Goal: Task Accomplishment & Management: Use online tool/utility

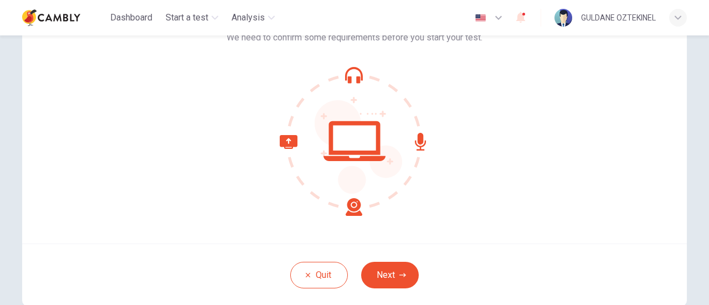
scroll to position [111, 0]
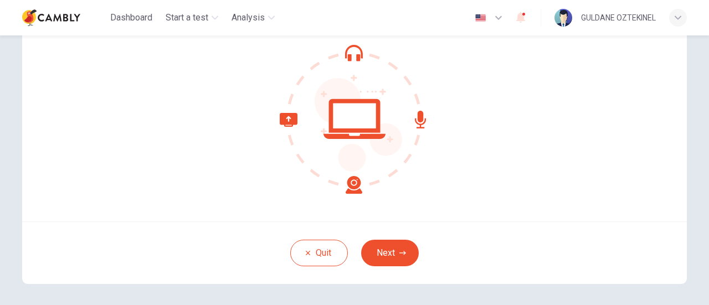
click at [348, 120] on icon at bounding box center [355, 119] width 150 height 150
click at [348, 186] on icon at bounding box center [321, 153] width 83 height 81
click at [350, 181] on icon at bounding box center [355, 119] width 150 height 150
click at [420, 129] on icon at bounding box center [355, 119] width 150 height 150
click at [386, 248] on button "Next" at bounding box center [390, 253] width 58 height 27
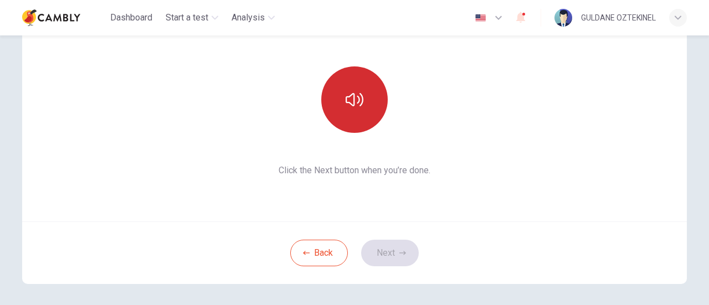
click at [369, 89] on button "button" at bounding box center [354, 100] width 67 height 67
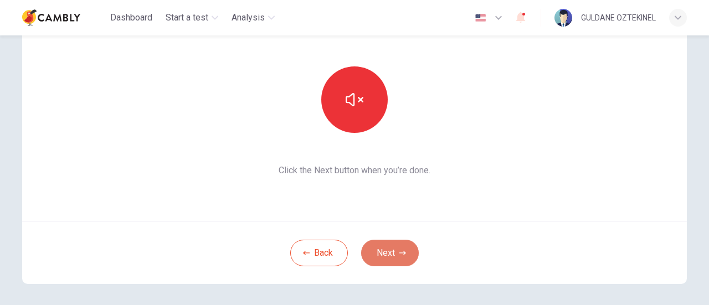
click at [400, 250] on icon "button" at bounding box center [403, 253] width 7 height 7
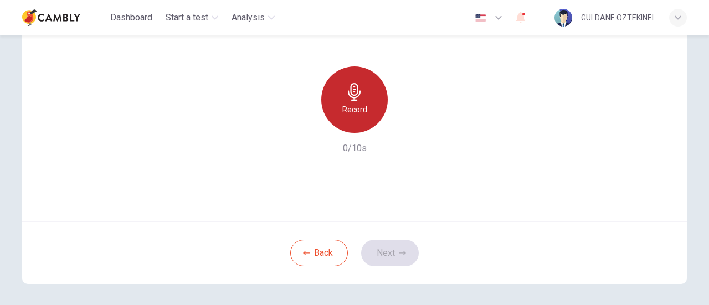
click at [358, 100] on icon "button" at bounding box center [355, 92] width 18 height 18
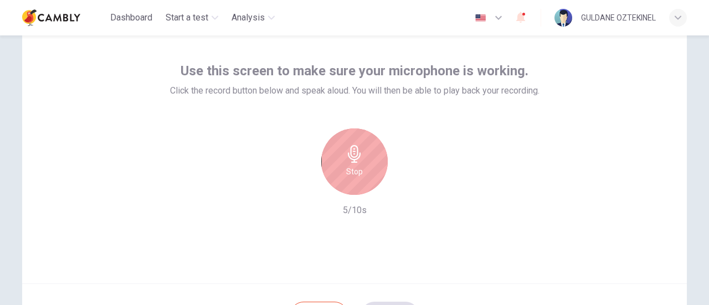
scroll to position [45, 0]
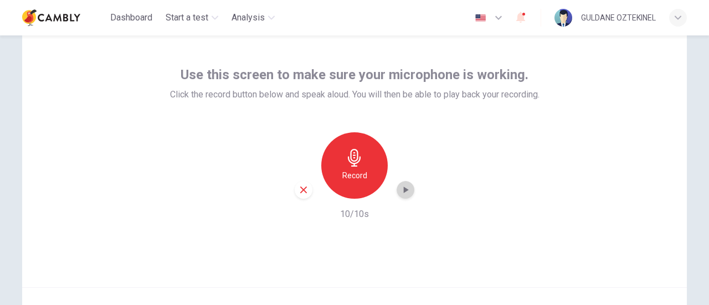
click at [400, 188] on icon "button" at bounding box center [405, 190] width 11 height 11
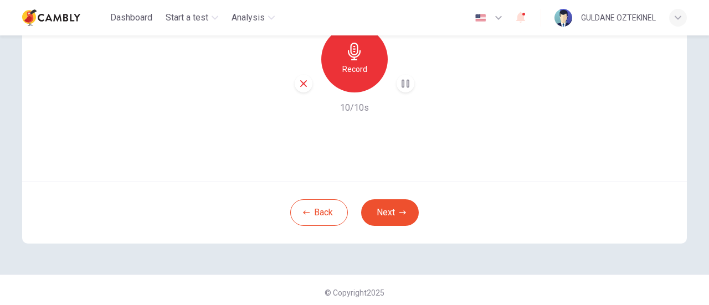
scroll to position [156, 0]
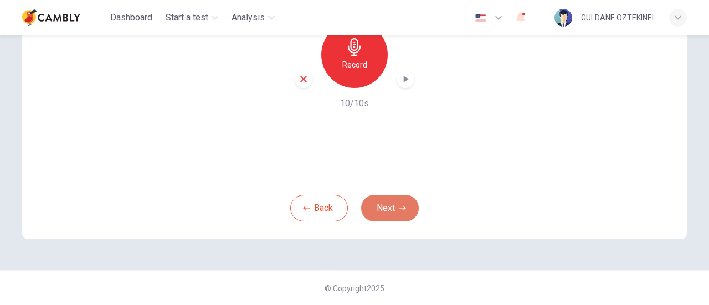
click at [396, 203] on button "Next" at bounding box center [390, 208] width 58 height 27
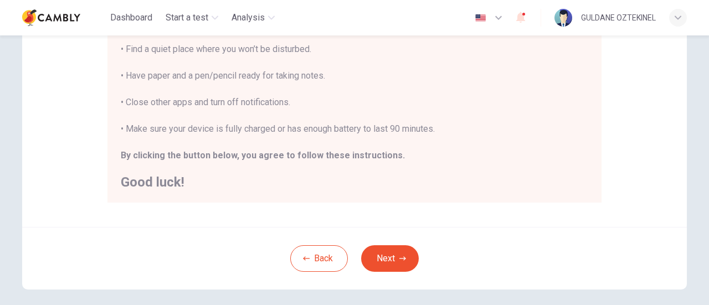
scroll to position [277, 0]
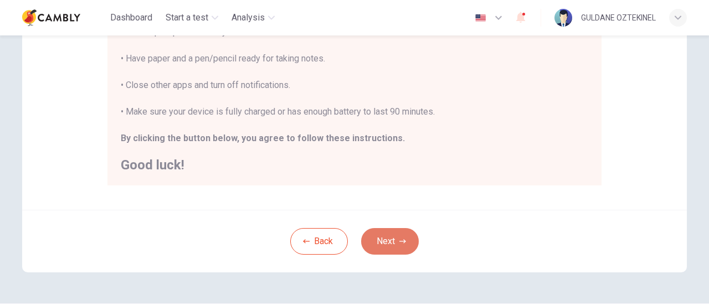
click at [381, 237] on button "Next" at bounding box center [390, 241] width 58 height 27
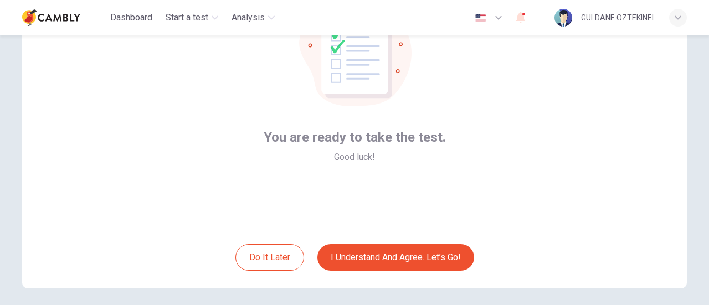
scroll to position [156, 0]
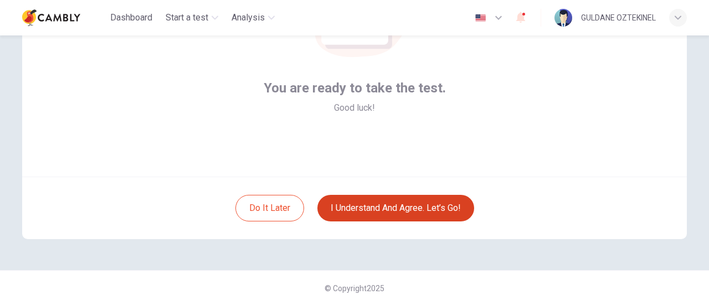
click at [361, 206] on button "I understand and agree. Let’s go!" at bounding box center [396, 208] width 157 height 27
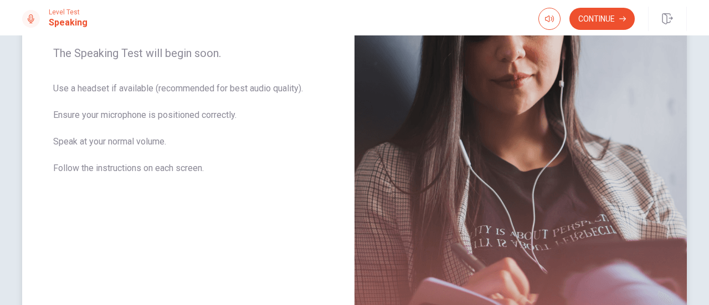
scroll to position [126, 0]
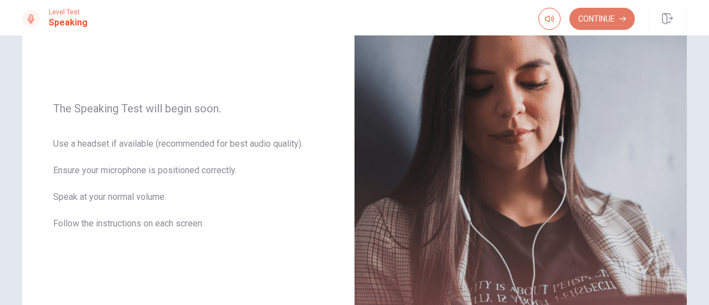
click at [596, 24] on button "Continue" at bounding box center [602, 19] width 65 height 22
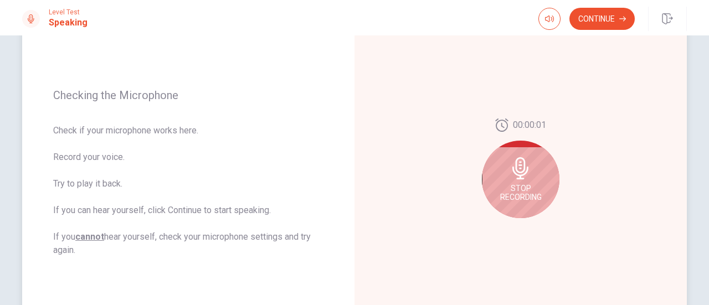
click at [504, 173] on div "Stop Recording" at bounding box center [521, 180] width 78 height 78
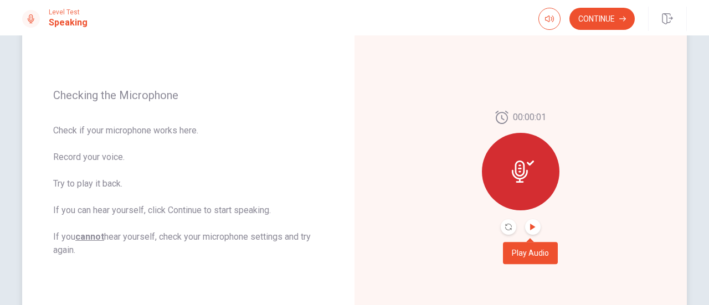
click at [530, 228] on icon "Play Audio" at bounding box center [532, 227] width 5 height 7
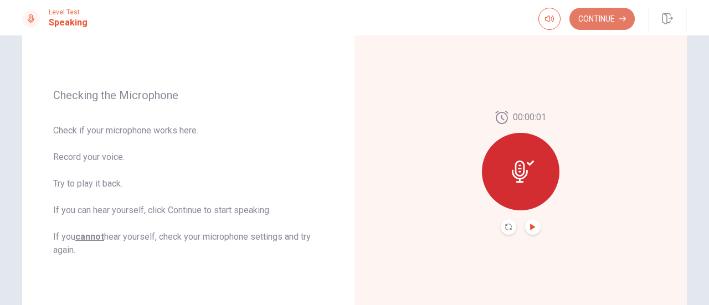
click at [593, 22] on button "Continue" at bounding box center [602, 19] width 65 height 22
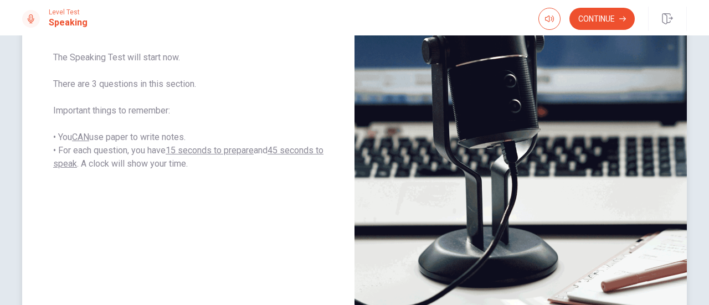
scroll to position [182, 0]
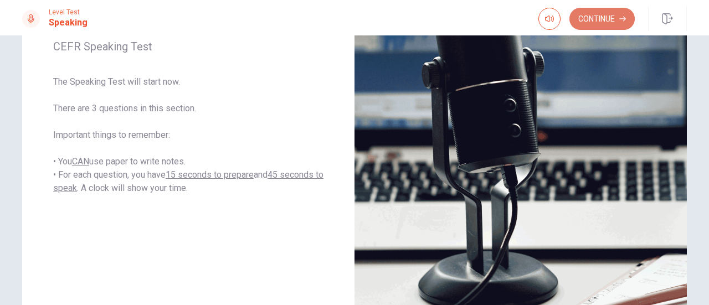
click at [579, 19] on button "Continue" at bounding box center [602, 19] width 65 height 22
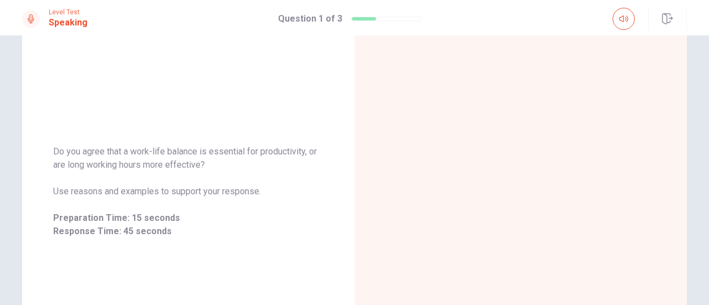
scroll to position [125, 0]
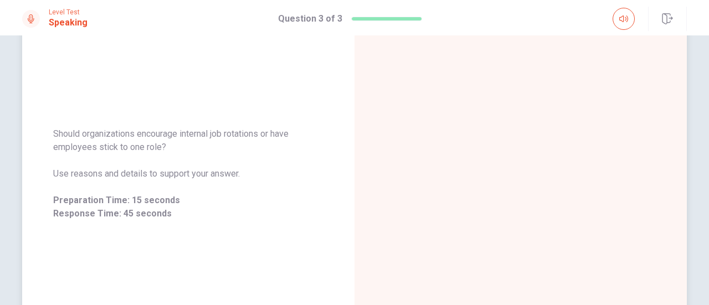
drag, startPoint x: 50, startPoint y: 132, endPoint x: 144, endPoint y: 145, distance: 94.5
click at [144, 145] on span "Should organizations encourage internal job rotations or have employees stick t…" at bounding box center [188, 140] width 270 height 27
drag, startPoint x: 161, startPoint y: 147, endPoint x: 65, endPoint y: 140, distance: 95.6
click at [65, 140] on span "Should organizations encourage internal job rotations or have employees stick t…" at bounding box center [188, 140] width 270 height 27
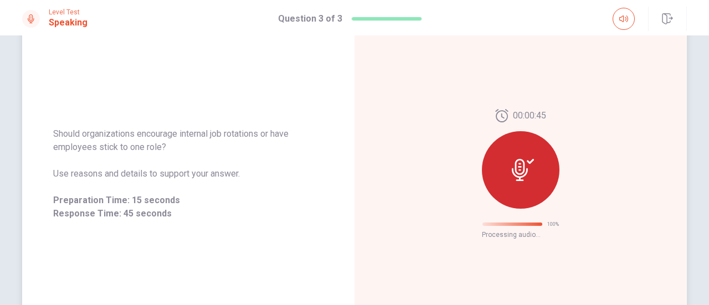
scroll to position [98, 0]
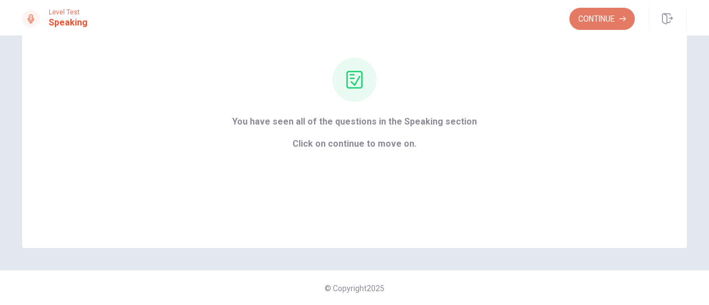
click at [580, 14] on button "Continue" at bounding box center [602, 19] width 65 height 22
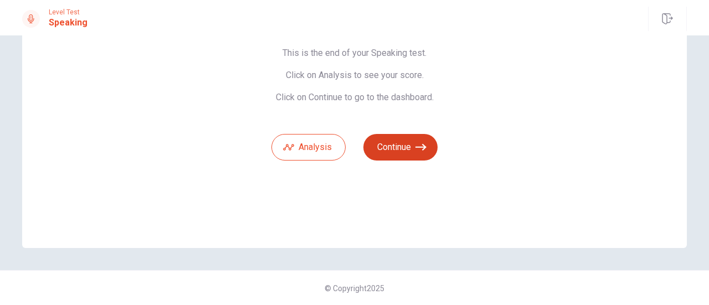
click at [400, 144] on button "Continue" at bounding box center [401, 147] width 74 height 27
